Goal: Task Accomplishment & Management: Manage account settings

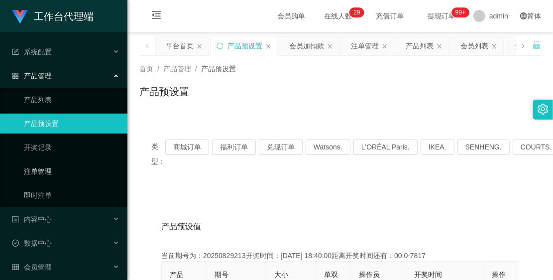
scroll to position [30, 0]
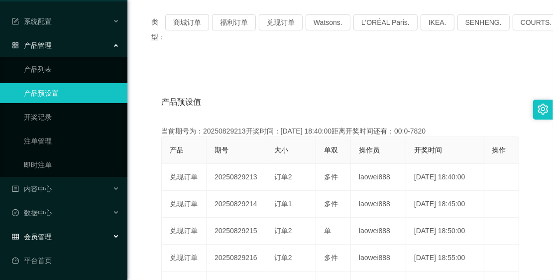
click at [68, 234] on div "会员管理" at bounding box center [63, 236] width 127 height 20
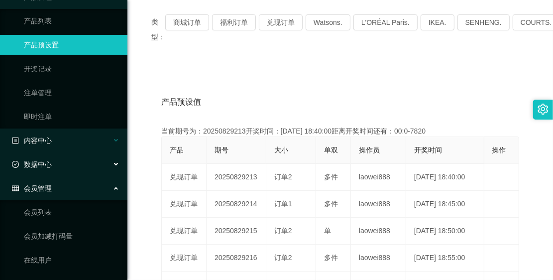
scroll to position [217, 0]
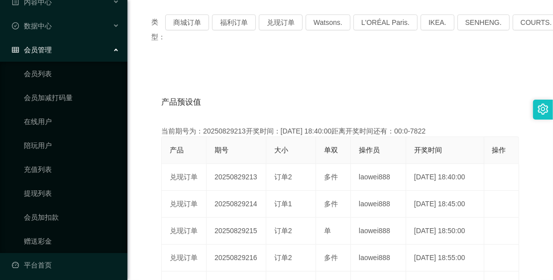
click at [63, 63] on ul "会员列表 会员加减打码量 在线用户 陪玩用户 充值列表 提现列表 会员加扣款 赠送彩金" at bounding box center [63, 157] width 127 height 191
click at [63, 70] on link "会员列表" at bounding box center [72, 74] width 96 height 20
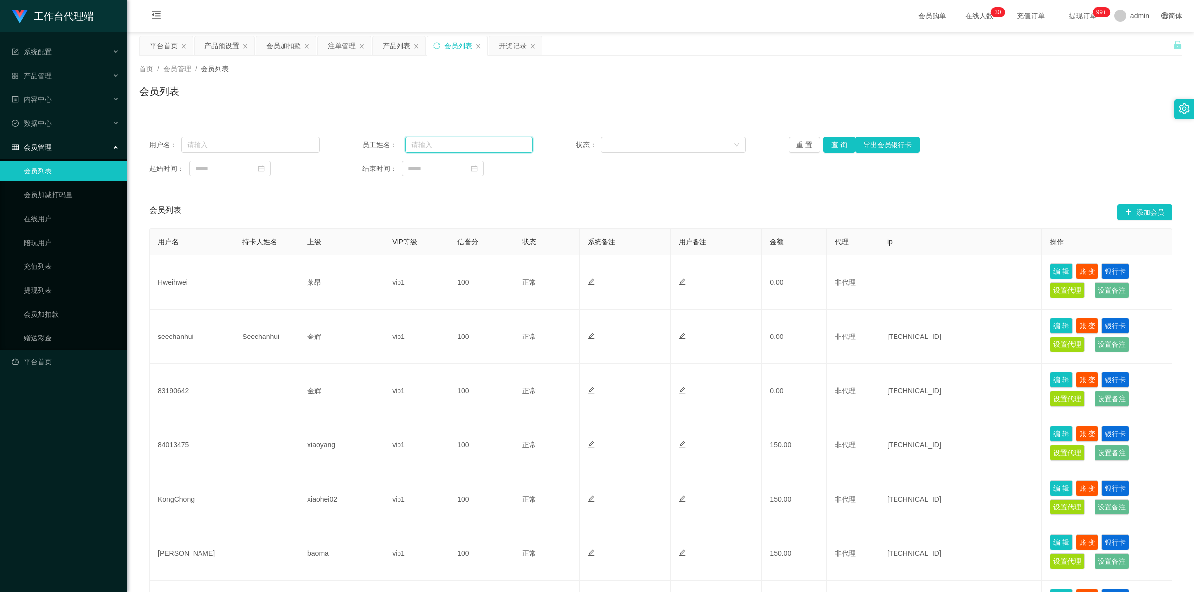
click at [432, 138] on input "text" at bounding box center [468, 145] width 127 height 16
paste input "yufeng051626"
type input "yufeng051626"
click at [552, 142] on button "查 询" at bounding box center [839, 145] width 32 height 16
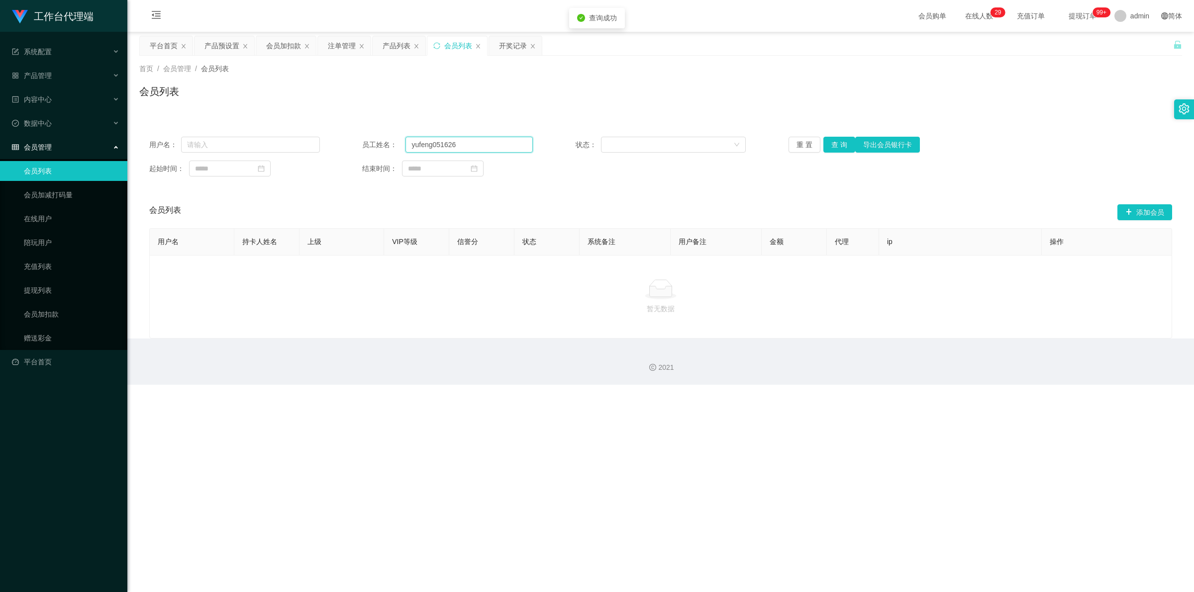
drag, startPoint x: 489, startPoint y: 140, endPoint x: 396, endPoint y: 147, distance: 92.8
click at [396, 147] on div "员工姓名： yufeng051626" at bounding box center [447, 145] width 171 height 16
click at [218, 138] on input "text" at bounding box center [250, 145] width 139 height 16
paste input "yufeng051626"
type input "yufeng051626"
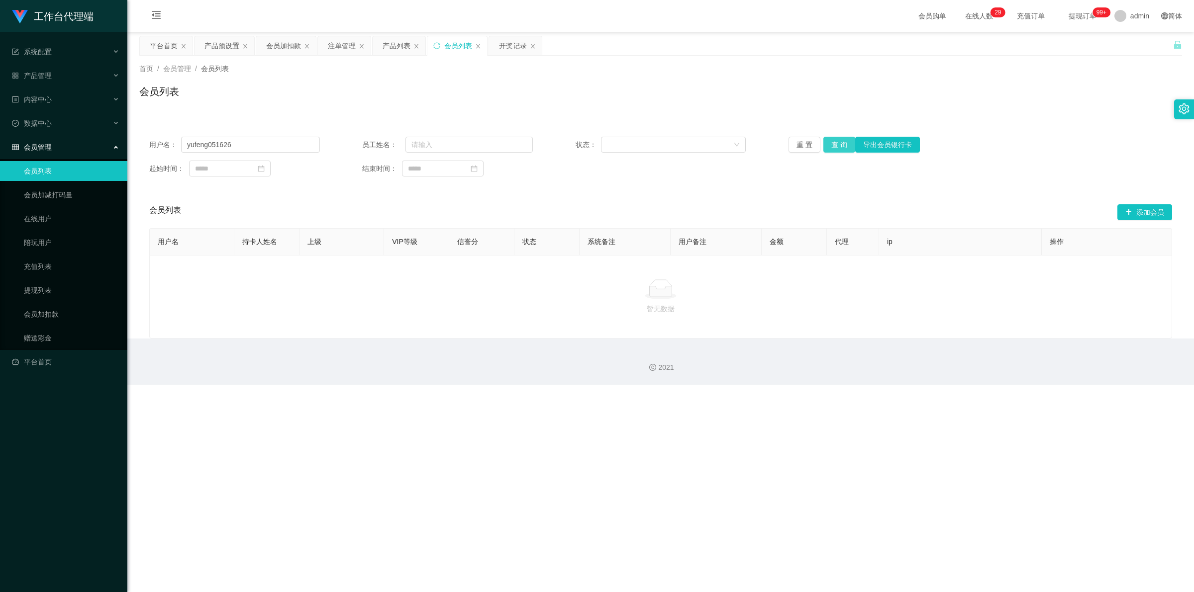
click at [552, 138] on button "查 询" at bounding box center [839, 145] width 32 height 16
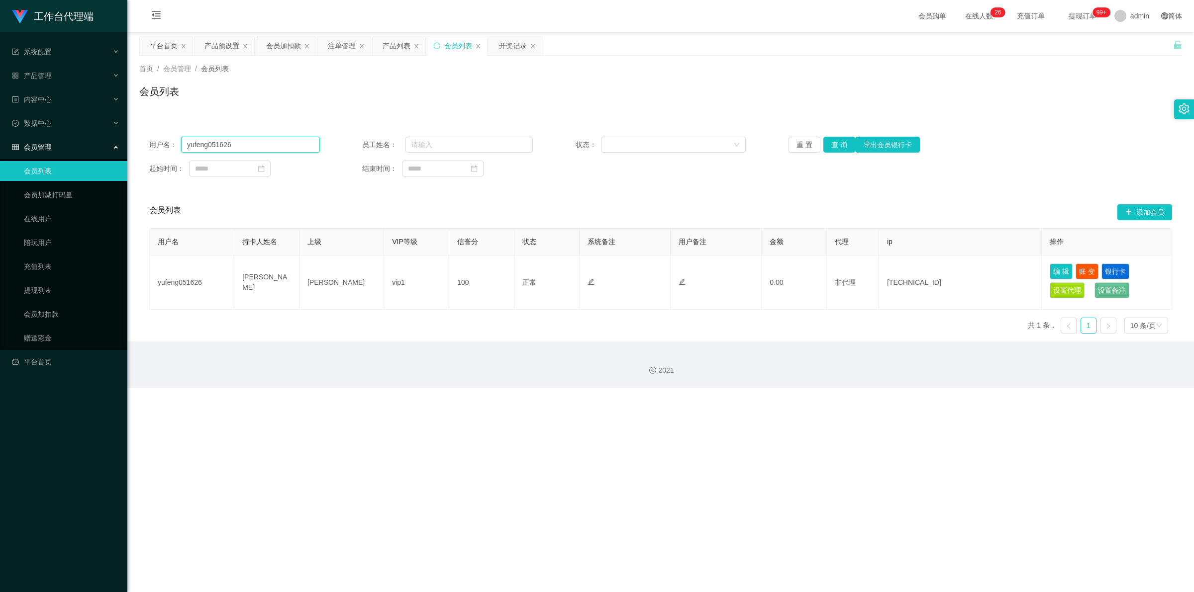
drag, startPoint x: 236, startPoint y: 144, endPoint x: 178, endPoint y: 148, distance: 58.8
click at [178, 148] on div "用户名： yufeng051626" at bounding box center [234, 145] width 171 height 16
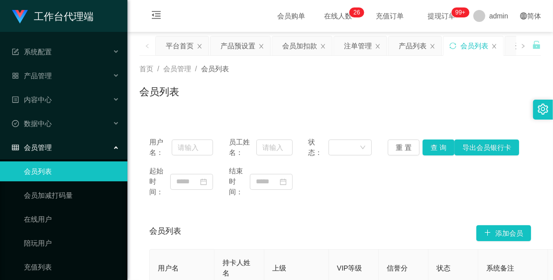
click at [284, 102] on div "会员列表" at bounding box center [339, 95] width 401 height 23
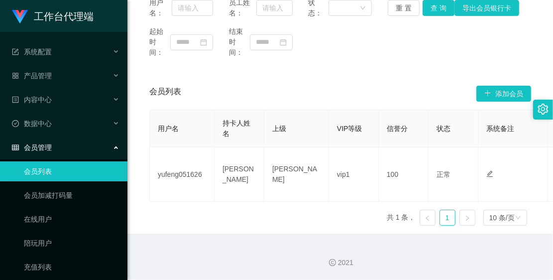
scroll to position [62, 0]
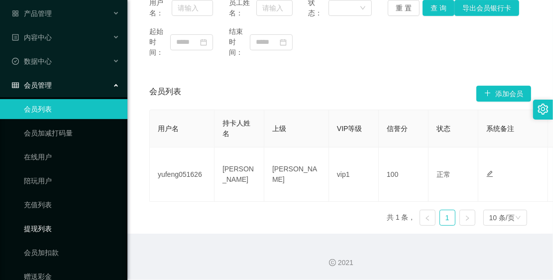
click at [60, 222] on link "提现列表" at bounding box center [72, 228] width 96 height 20
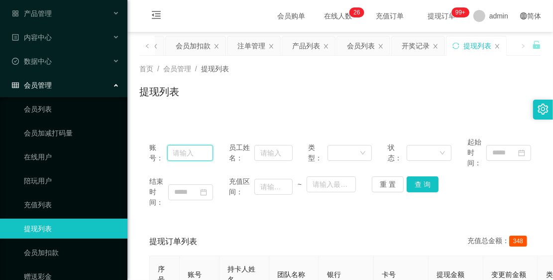
click at [191, 152] on input "text" at bounding box center [190, 153] width 46 height 16
paste input "yufeng051626"
type input "yufeng051626"
click at [427, 180] on button "查 询" at bounding box center [422, 184] width 32 height 16
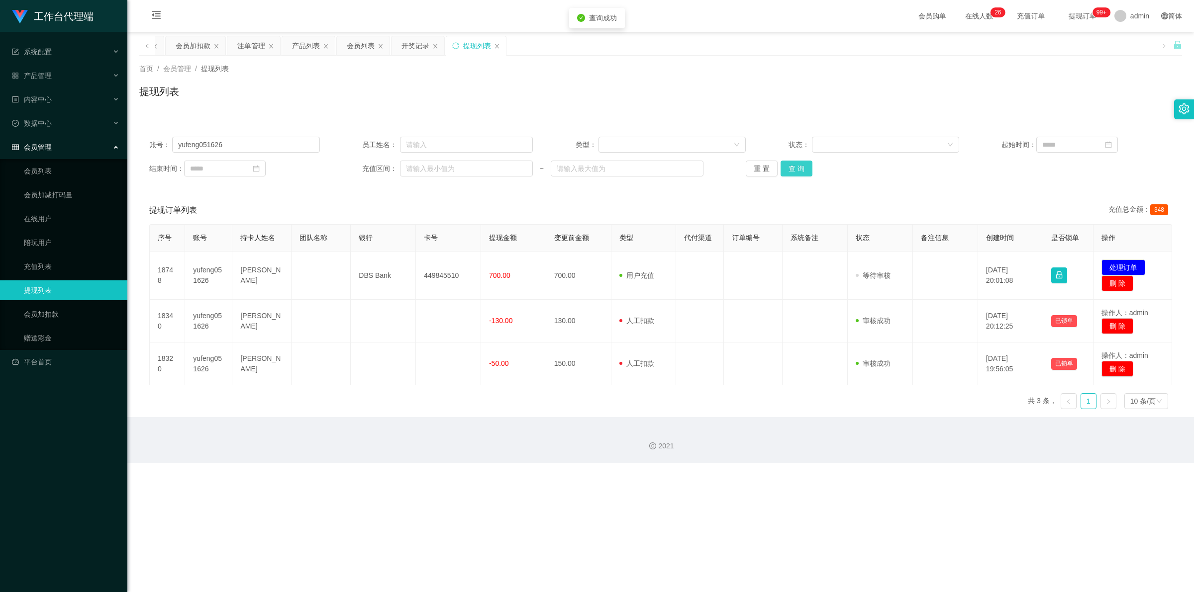
scroll to position [0, 0]
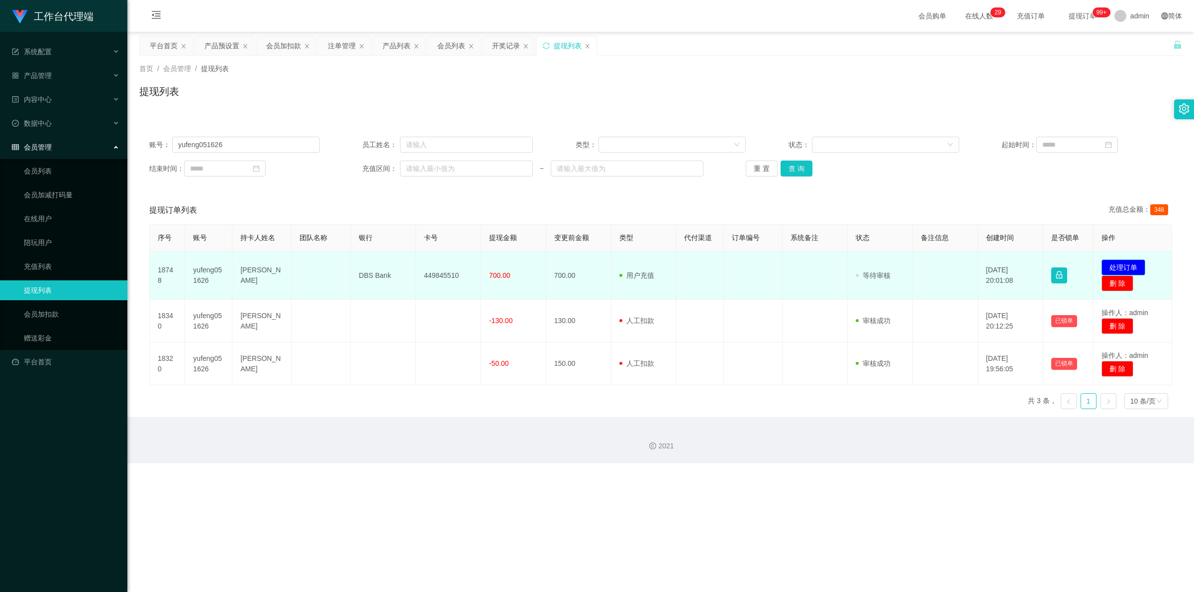
click at [552, 267] on button "处理订单" at bounding box center [1123, 268] width 44 height 16
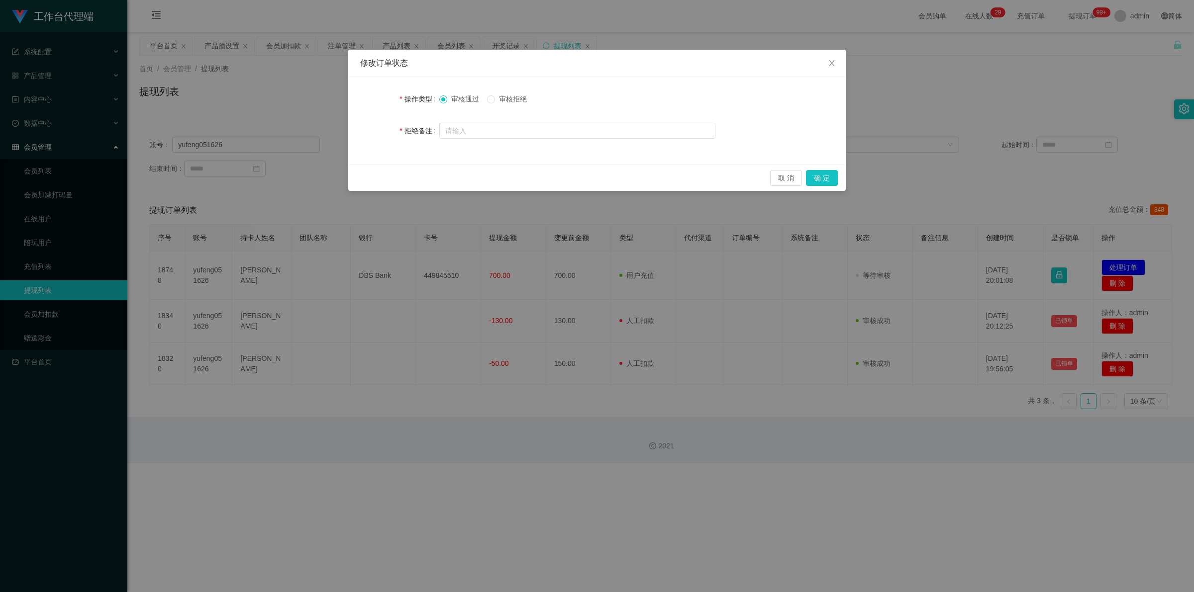
click at [508, 98] on span "审核拒绝" at bounding box center [513, 99] width 36 height 8
click at [520, 128] on input "text" at bounding box center [577, 131] width 276 height 16
type input "你好，系统检测到你还没有完成福利订单，请按照经理的指示进行提现，自己私下操作会导致账户冻结"
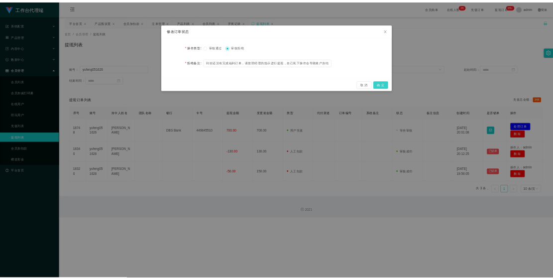
scroll to position [0, 0]
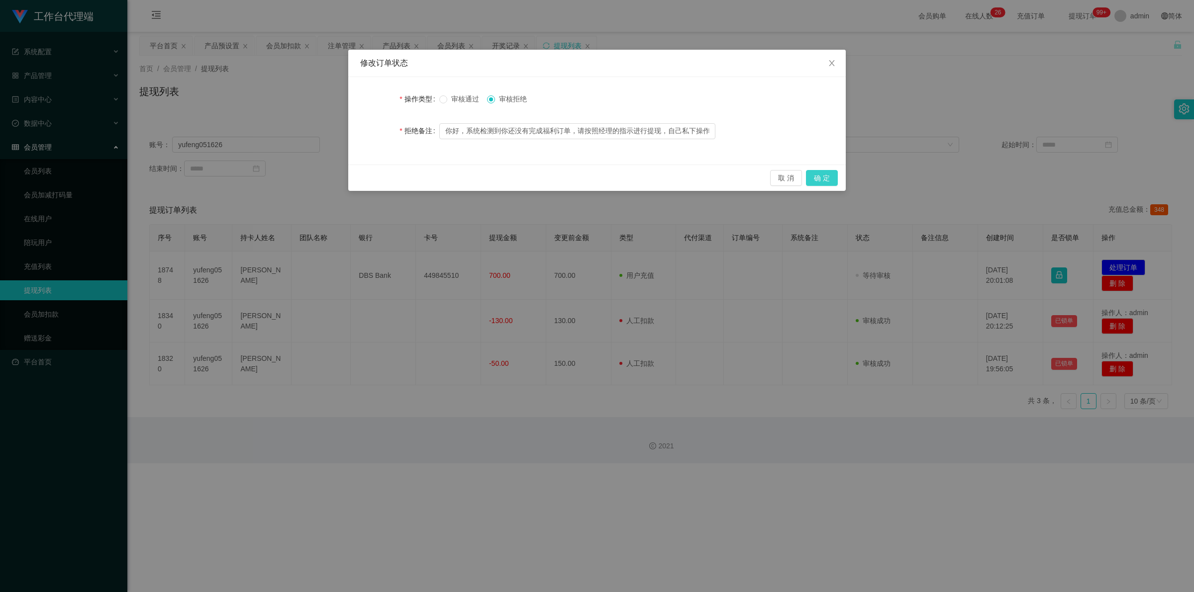
click at [552, 181] on button "确 定" at bounding box center [822, 178] width 32 height 16
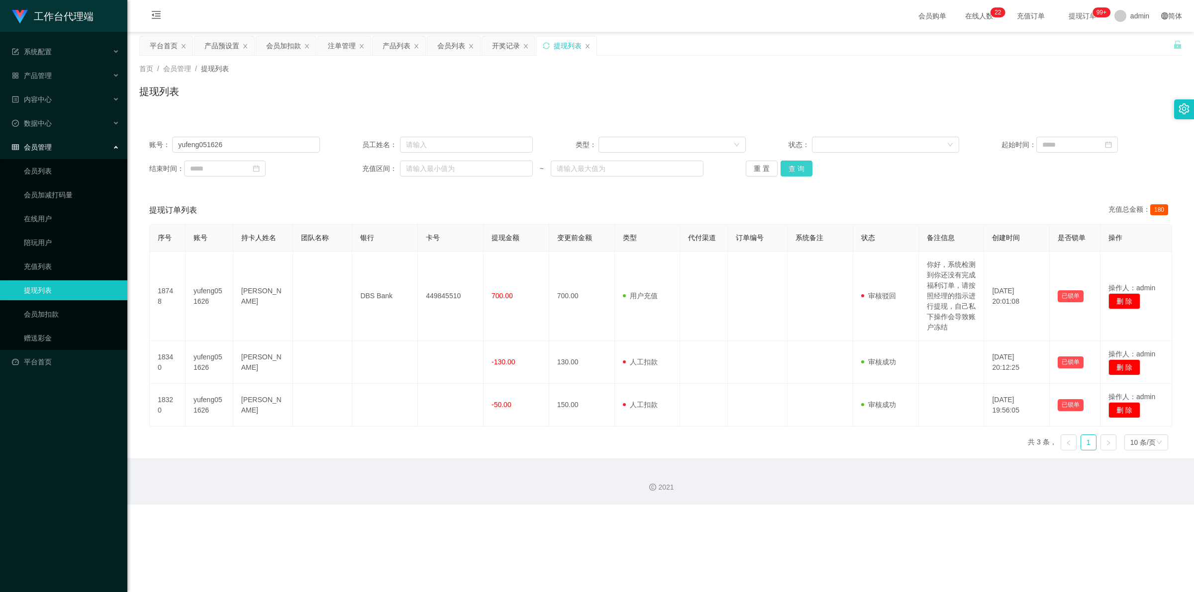
click at [552, 168] on button "查 询" at bounding box center [796, 169] width 32 height 16
